Goal: Check status

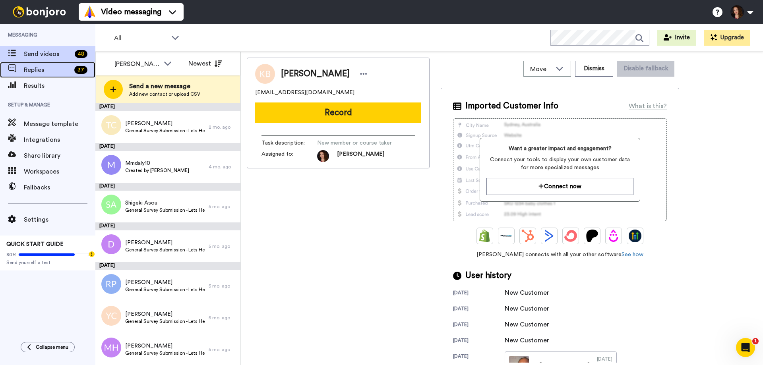
click at [32, 70] on span "Replies" at bounding box center [47, 70] width 47 height 10
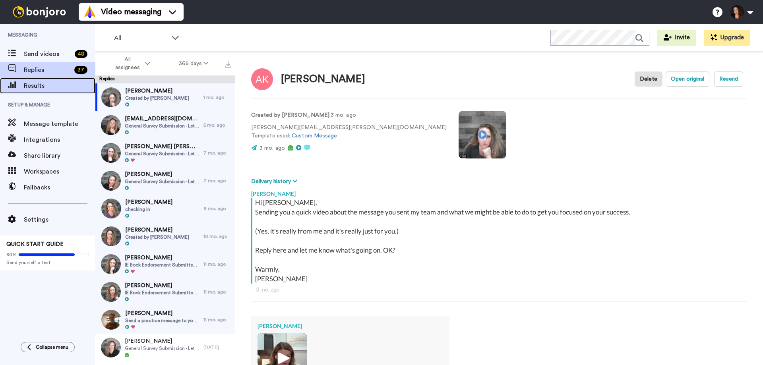
click at [35, 88] on span "Results" at bounding box center [60, 86] width 72 height 10
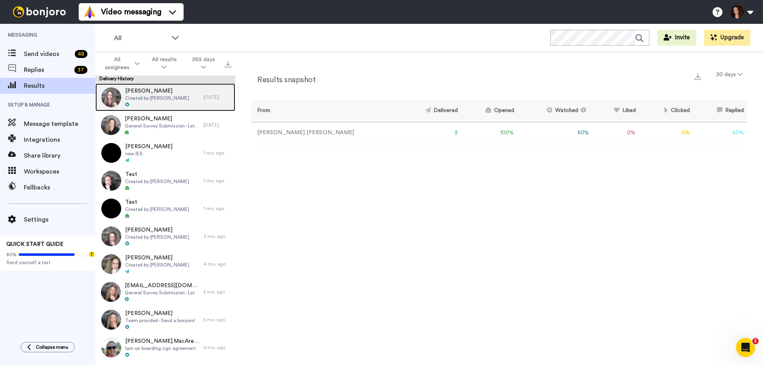
click at [153, 94] on span "[PERSON_NAME]" at bounding box center [157, 91] width 64 height 8
